Goal: Information Seeking & Learning: Learn about a topic

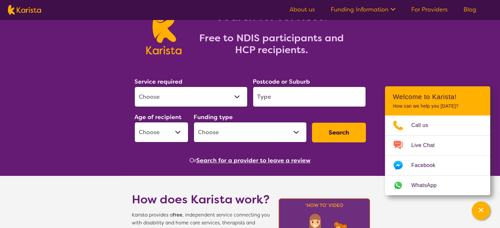
scroll to position [66, 0]
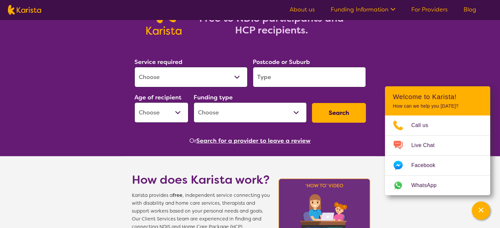
click at [159, 68] on select "Allied Health Assistant Assessment ([MEDICAL_DATA] or [MEDICAL_DATA]) Behaviour…" at bounding box center [190, 77] width 113 height 20
select select "Counselling"
click at [134, 67] on select "Allied Health Assistant Assessment ([MEDICAL_DATA] or [MEDICAL_DATA]) Behaviour…" at bounding box center [190, 77] width 113 height 20
click at [300, 80] on input "search" at bounding box center [309, 77] width 113 height 20
type input "3131"
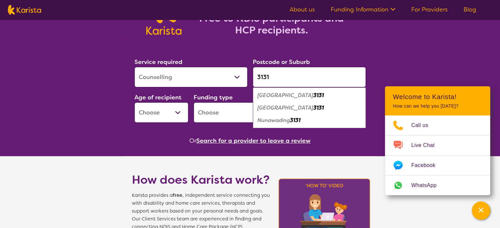
click at [155, 118] on select "Early Childhood - 0 to 9 Child - 10 to 11 Adolescent - 12 to 17 Adult - 18 to 6…" at bounding box center [161, 113] width 54 height 20
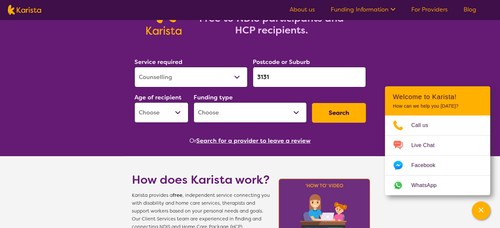
select select "AD"
click at [134, 103] on select "Early Childhood - 0 to 9 Child - 10 to 11 Adolescent - 12 to 17 Adult - 18 to 6…" at bounding box center [161, 113] width 54 height 20
click at [219, 113] on select "Home Care Package (HCP) National Disability Insurance Scheme (NDIS) I don't know" at bounding box center [250, 113] width 113 height 20
select select "i-don-t-know"
click at [194, 103] on select "Home Care Package (HCP) National Disability Insurance Scheme (NDIS) I don't know" at bounding box center [250, 113] width 113 height 20
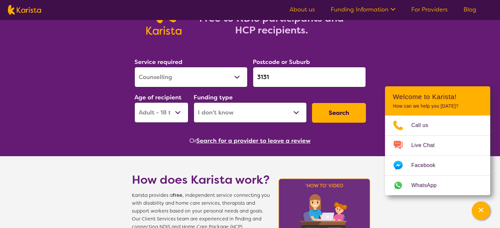
click at [324, 113] on button "Search" at bounding box center [339, 113] width 54 height 20
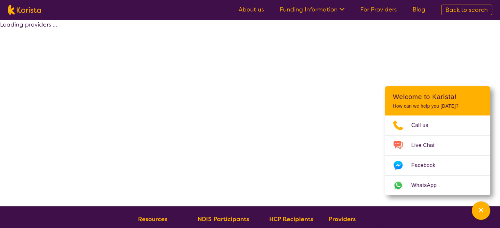
select select "Counselling"
select select "AD"
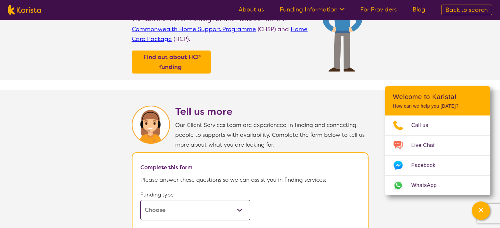
scroll to position [263, 0]
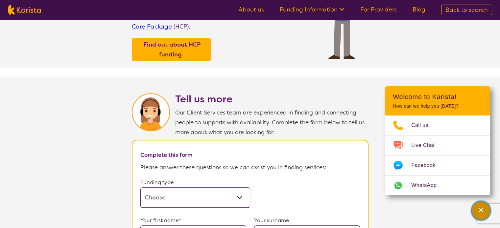
click at [481, 212] on icon "Channel Menu" at bounding box center [481, 210] width 7 height 7
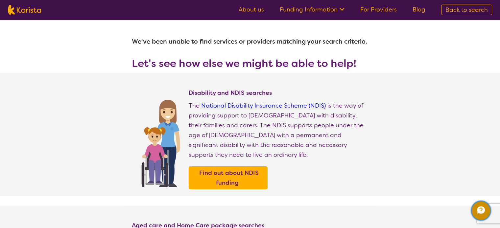
scroll to position [0, 0]
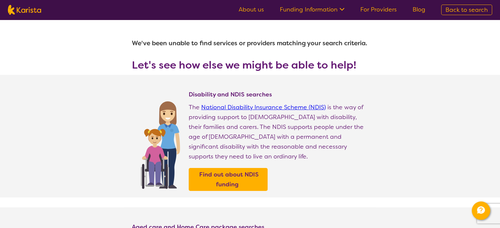
select select "Counselling"
select select "AD"
select select "i-don-t-know"
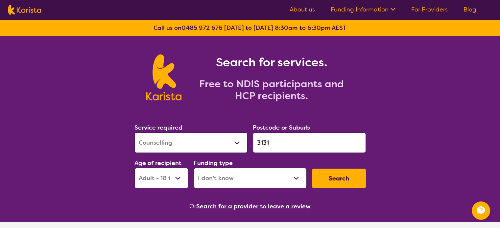
scroll to position [66, 0]
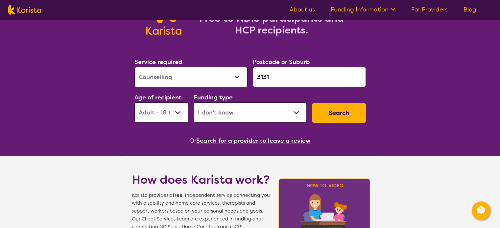
click at [220, 75] on select "Allied Health Assistant Assessment ([MEDICAL_DATA] or [MEDICAL_DATA]) Behaviour…" at bounding box center [190, 77] width 113 height 20
drag, startPoint x: 281, startPoint y: 79, endPoint x: 243, endPoint y: 79, distance: 38.5
click at [243, 79] on div "Service required Allied Health Assistant Assessment ([MEDICAL_DATA] or [MEDICAL…" at bounding box center [250, 90] width 237 height 71
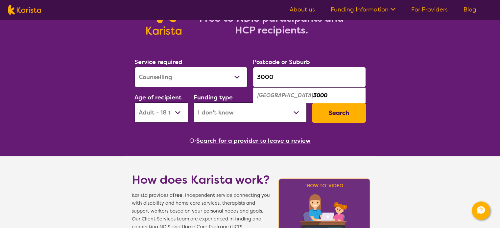
type input "3000"
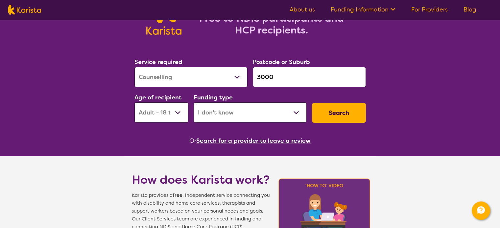
click at [358, 115] on button "Search" at bounding box center [339, 113] width 54 height 20
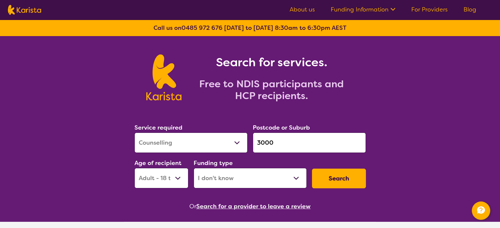
select select "Counselling"
select select "AD"
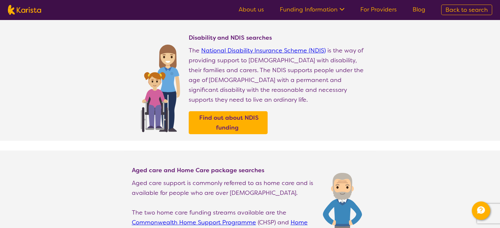
select select "Counselling"
select select "AD"
select select "i-don-t-know"
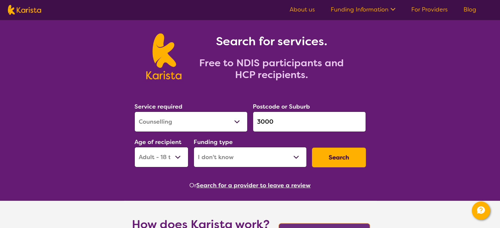
scroll to position [33, 0]
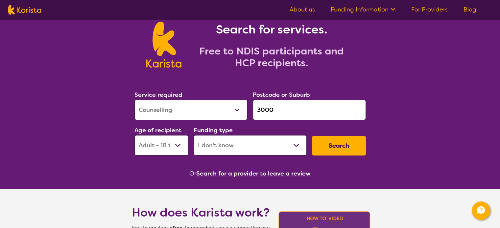
click at [225, 108] on select "Allied Health Assistant Assessment ([MEDICAL_DATA] or [MEDICAL_DATA]) Behaviour…" at bounding box center [190, 110] width 113 height 20
select select "Dietitian"
click at [134, 100] on select "Allied Health Assistant Assessment ([MEDICAL_DATA] or [MEDICAL_DATA]) Behaviour…" at bounding box center [190, 110] width 113 height 20
click at [338, 147] on button "Search" at bounding box center [339, 146] width 54 height 20
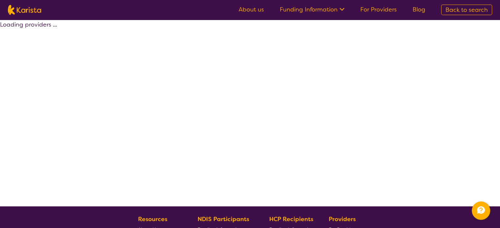
select select "Dietitian"
select select "AD"
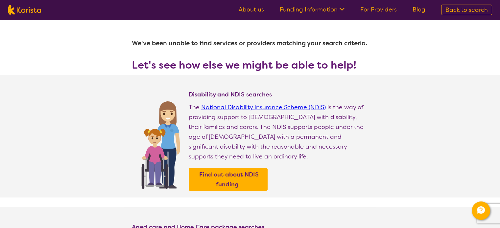
scroll to position [24, 0]
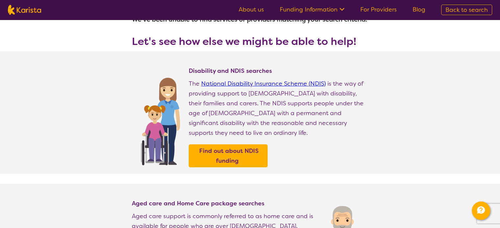
select select "Dietitian"
select select "AD"
select select "i-don-t-know"
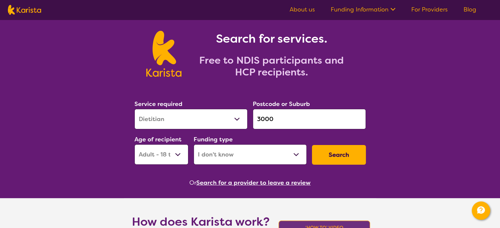
scroll to position [0, 0]
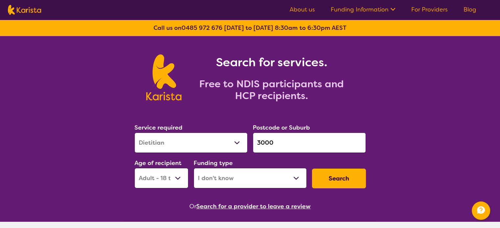
click at [196, 143] on select "Allied Health Assistant Assessment ([MEDICAL_DATA] or [MEDICAL_DATA]) Behaviour…" at bounding box center [190, 143] width 113 height 20
select select "NDIS Plan management"
click at [134, 133] on select "Allied Health Assistant Assessment ([MEDICAL_DATA] or [MEDICAL_DATA]) Behaviour…" at bounding box center [190, 143] width 113 height 20
select select "NDIS"
click at [341, 175] on button "Search" at bounding box center [339, 179] width 54 height 20
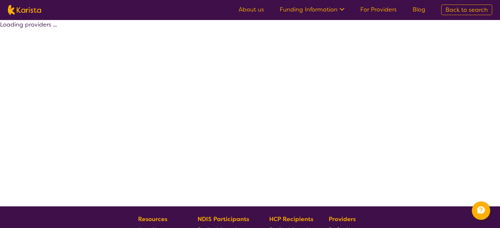
select select "by_score"
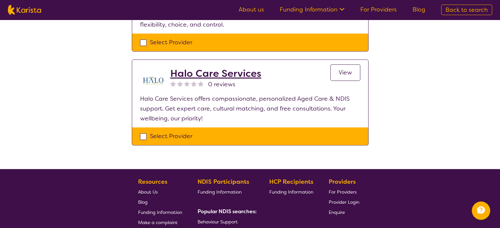
scroll to position [887, 0]
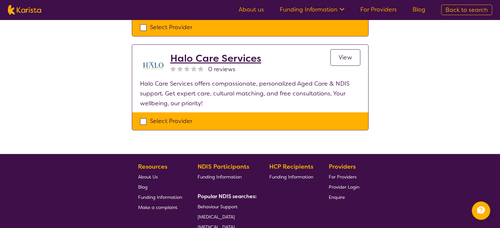
select select "NDIS Plan management"
select select "AD"
select select "NDIS"
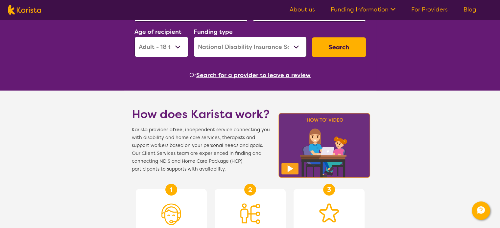
scroll to position [197, 0]
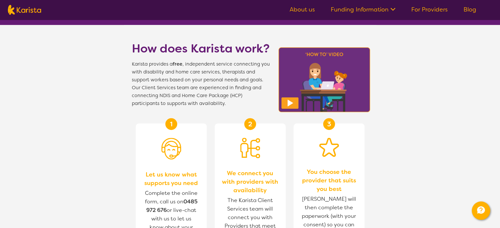
click at [293, 101] on img at bounding box center [324, 79] width 96 height 69
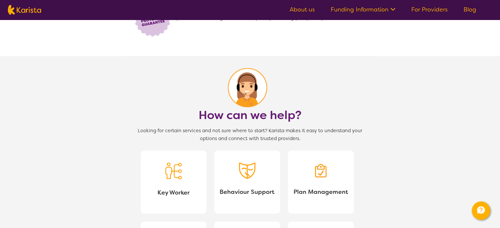
scroll to position [625, 0]
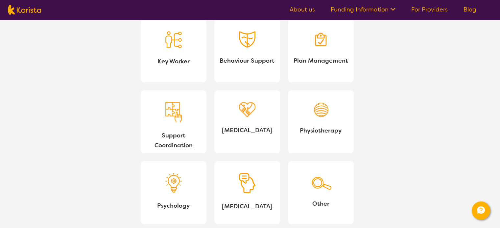
click at [202, 127] on link "Support Coordination" at bounding box center [174, 121] width 66 height 63
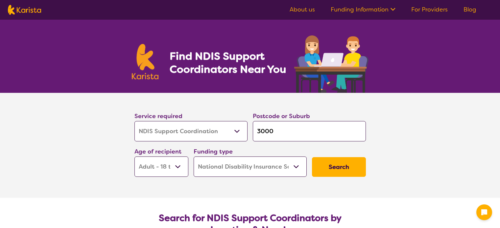
select select "NDIS Support Coordination"
select select "AD"
select select "NDIS"
select select "NDIS Support Coordination"
select select "AD"
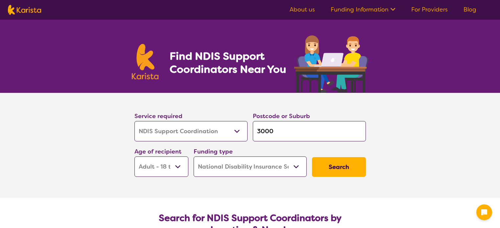
select select "NDIS"
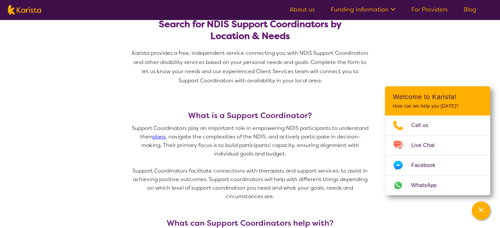
scroll to position [230, 0]
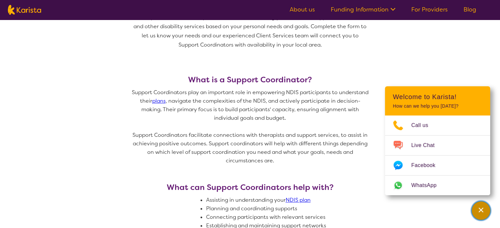
click at [474, 214] on div "Channel Menu" at bounding box center [480, 211] width 13 height 14
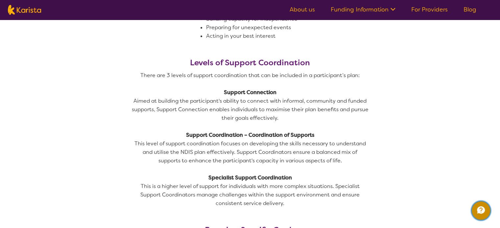
scroll to position [493, 0]
